Goal: Information Seeking & Learning: Understand process/instructions

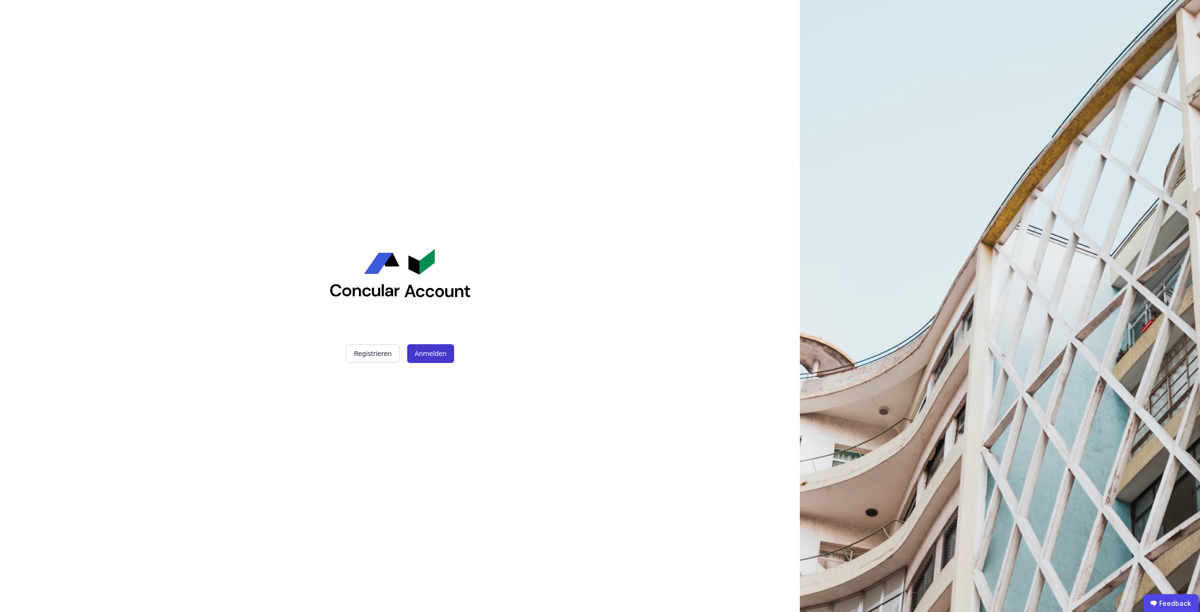
click at [424, 354] on button "Anmelden" at bounding box center [430, 353] width 47 height 19
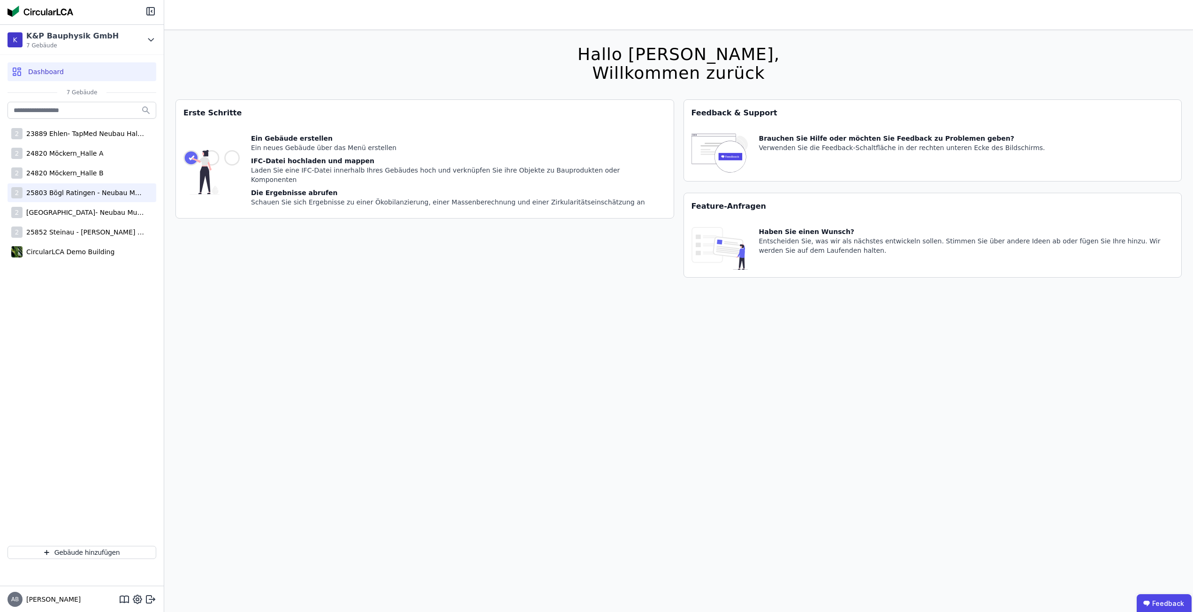
click at [95, 193] on div "25803 Bögl Ratingen - Neubau Multi-User Center" at bounding box center [84, 192] width 122 height 9
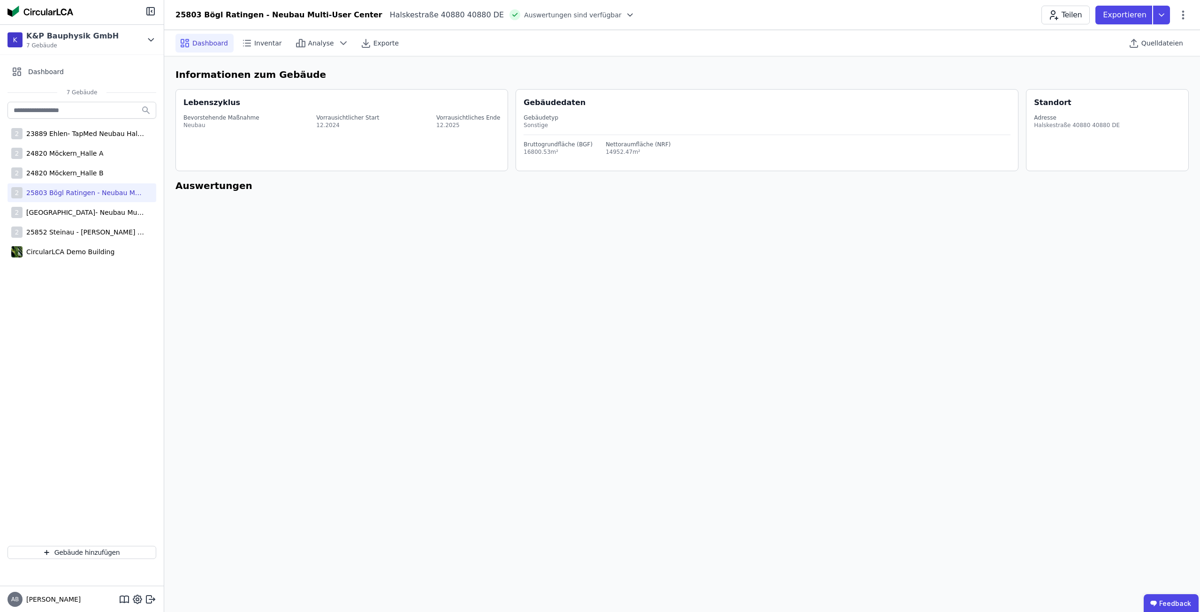
select select "*"
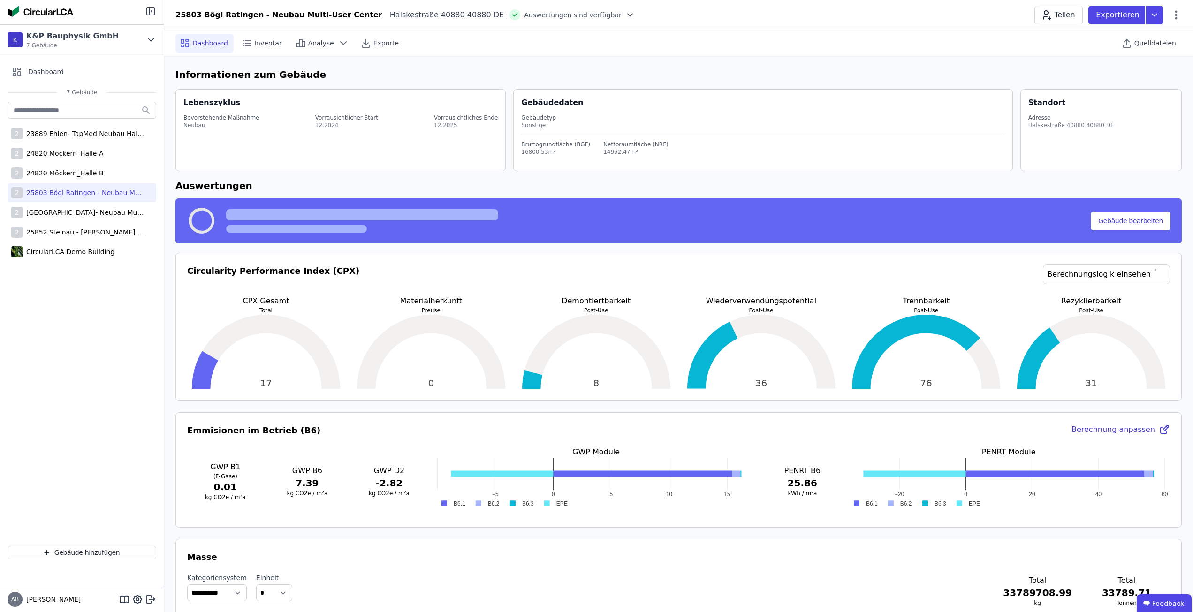
click at [453, 272] on div "Circularity Performance Index (CPX) Berechnungslogik einsehen" at bounding box center [678, 280] width 983 height 31
